Goal: Check status: Check status

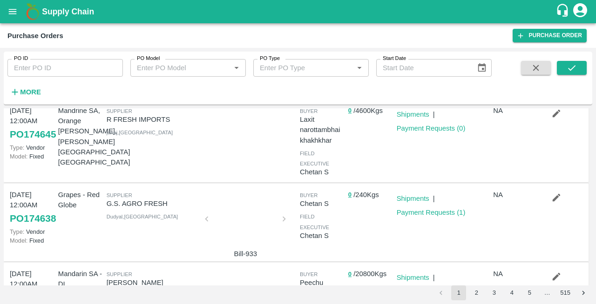
scroll to position [226, 0]
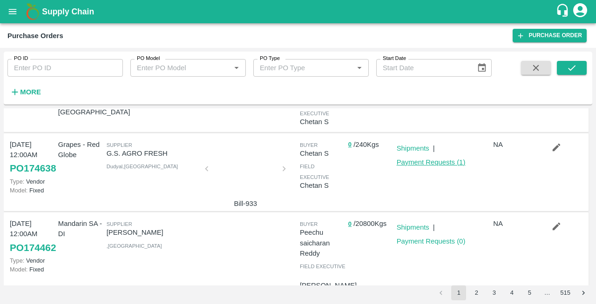
click at [450, 166] on link "Payment Requests ( 1 )" at bounding box center [431, 162] width 69 height 7
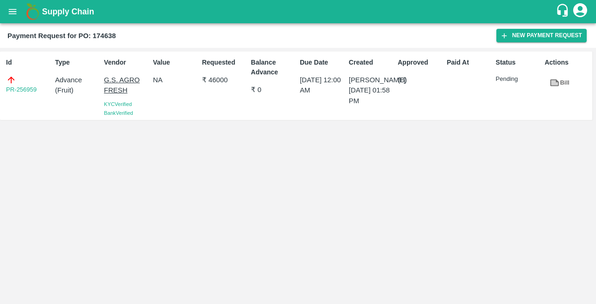
click at [416, 193] on div "Id PR-256959 Type Advance ( Fruit ) Vendor G.S. AGRO FRESH KYC Verified Bank Ve…" at bounding box center [298, 176] width 596 height 257
click at [10, 11] on icon "open drawer" at bounding box center [12, 12] width 10 height 10
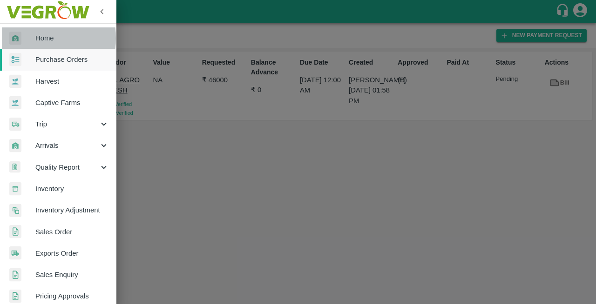
click at [34, 38] on div at bounding box center [22, 39] width 26 height 14
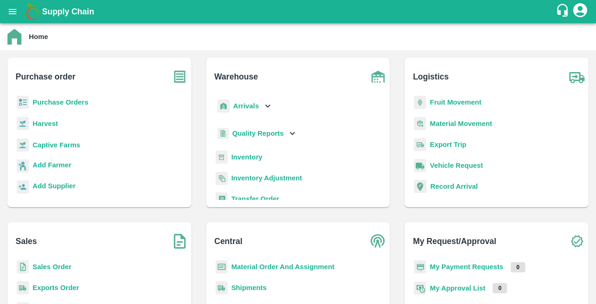
click at [56, 102] on b "Purchase Orders" at bounding box center [61, 102] width 56 height 7
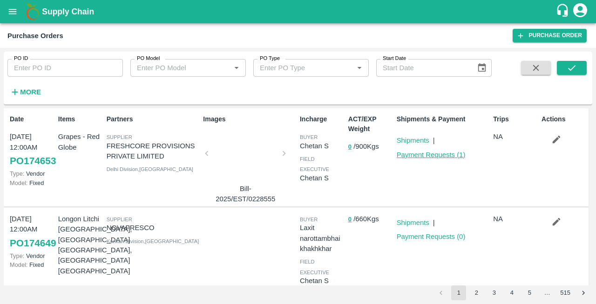
click at [415, 154] on link "Payment Requests ( 1 )" at bounding box center [431, 154] width 69 height 7
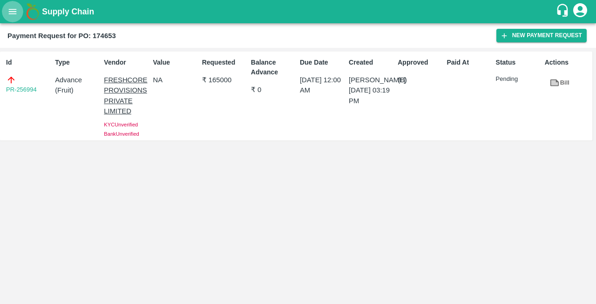
click at [7, 13] on icon "open drawer" at bounding box center [12, 12] width 10 height 10
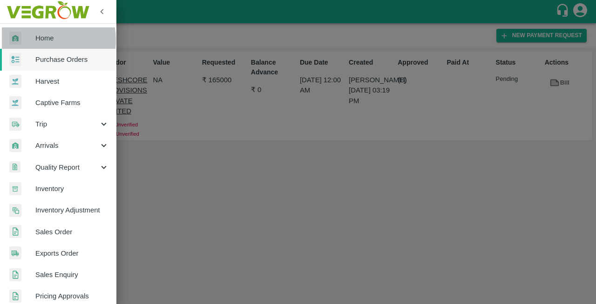
click at [34, 40] on div at bounding box center [22, 39] width 26 height 14
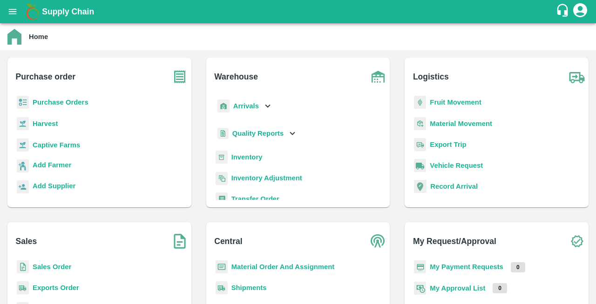
click at [52, 103] on b "Purchase Orders" at bounding box center [61, 102] width 56 height 7
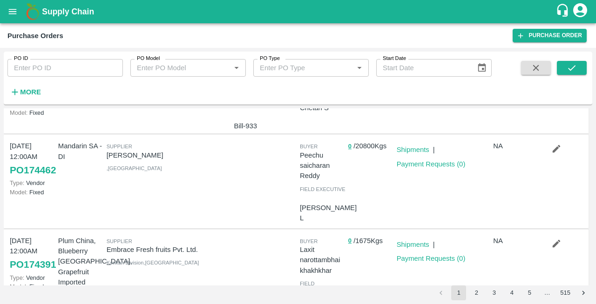
scroll to position [316, 0]
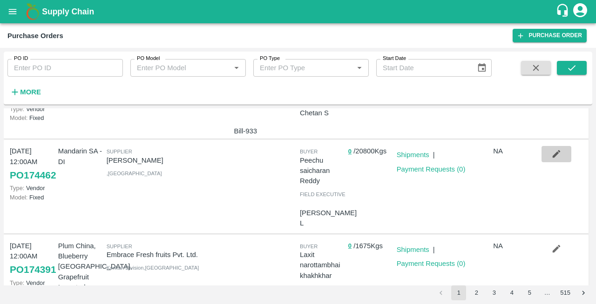
click at [553, 158] on icon "button" at bounding box center [557, 154] width 8 height 8
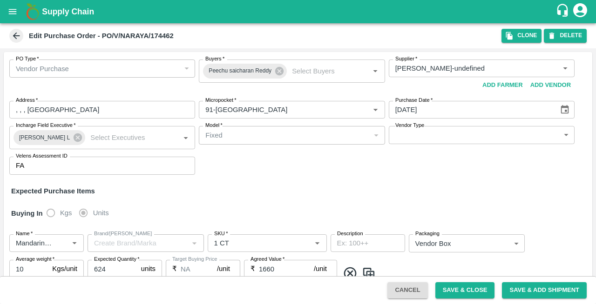
click at [18, 34] on icon at bounding box center [16, 36] width 10 height 10
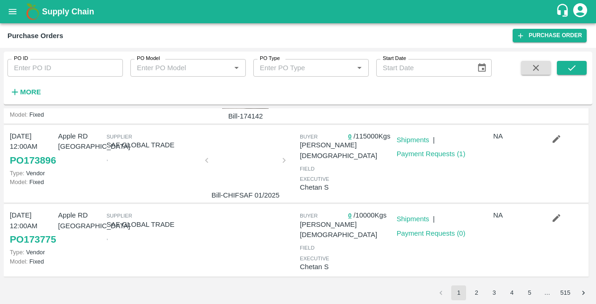
scroll to position [670, 0]
click at [236, 178] on div at bounding box center [245, 163] width 70 height 49
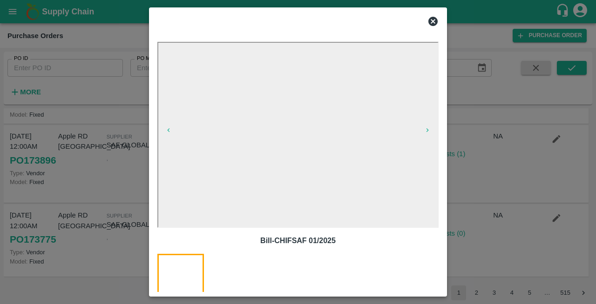
click at [433, 20] on icon at bounding box center [432, 21] width 11 height 11
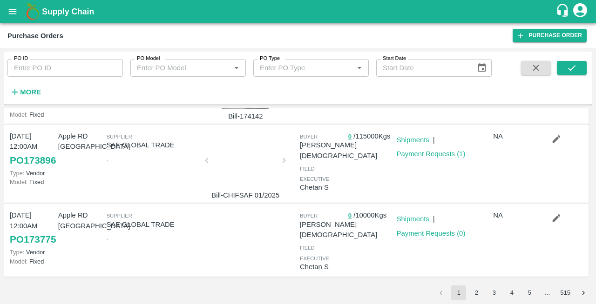
scroll to position [696, 0]
click at [476, 290] on button "2" at bounding box center [476, 293] width 15 height 15
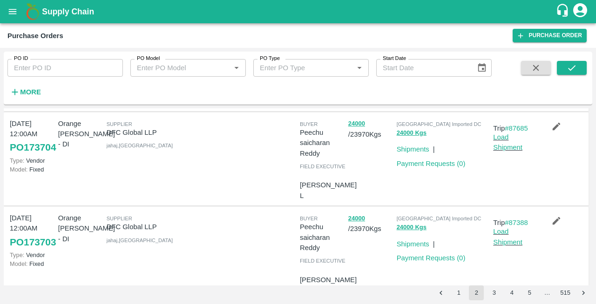
scroll to position [102, 0]
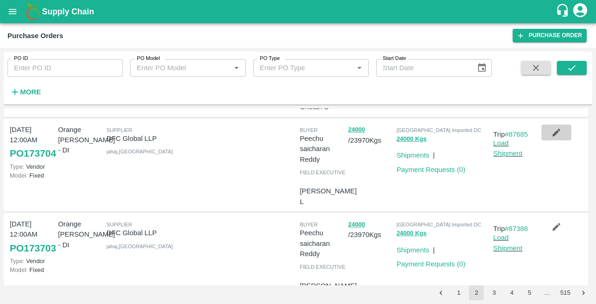
click at [556, 132] on icon "button" at bounding box center [557, 133] width 8 height 8
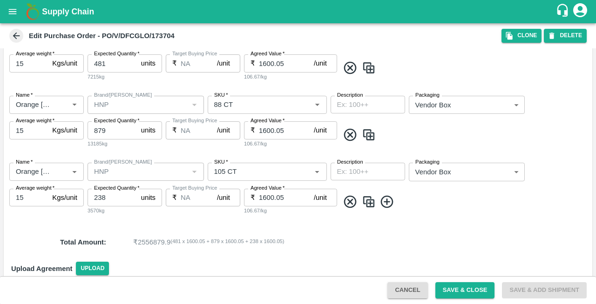
scroll to position [208, 0]
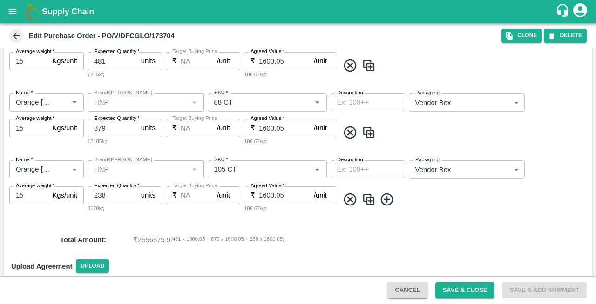
click at [301, 269] on div "Upload Agreement Upload" at bounding box center [298, 266] width 588 height 27
click at [21, 32] on icon at bounding box center [16, 36] width 10 height 10
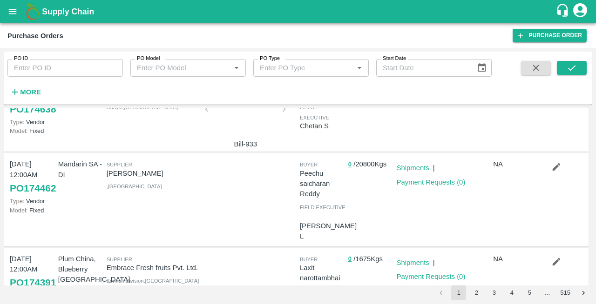
scroll to position [303, 0]
click at [477, 293] on button "2" at bounding box center [476, 293] width 15 height 15
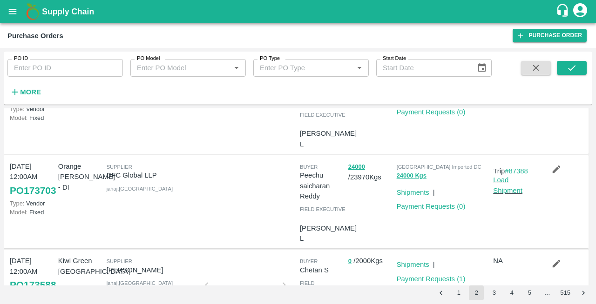
scroll to position [162, 0]
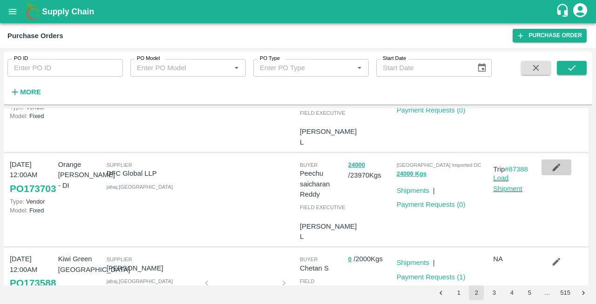
click at [548, 169] on button "button" at bounding box center [556, 168] width 30 height 16
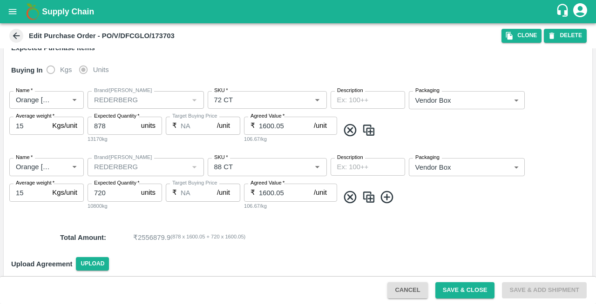
scroll to position [144, 0]
click at [13, 37] on icon at bounding box center [16, 36] width 10 height 10
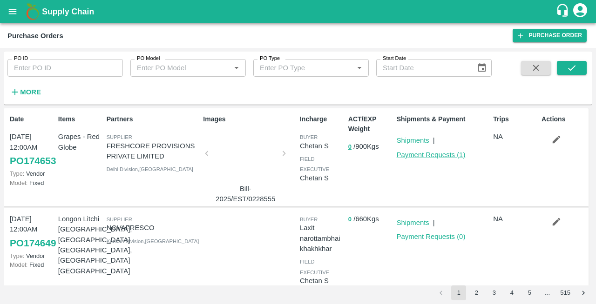
click at [444, 155] on link "Payment Requests ( 1 )" at bounding box center [431, 154] width 69 height 7
